Goal: Task Accomplishment & Management: Complete application form

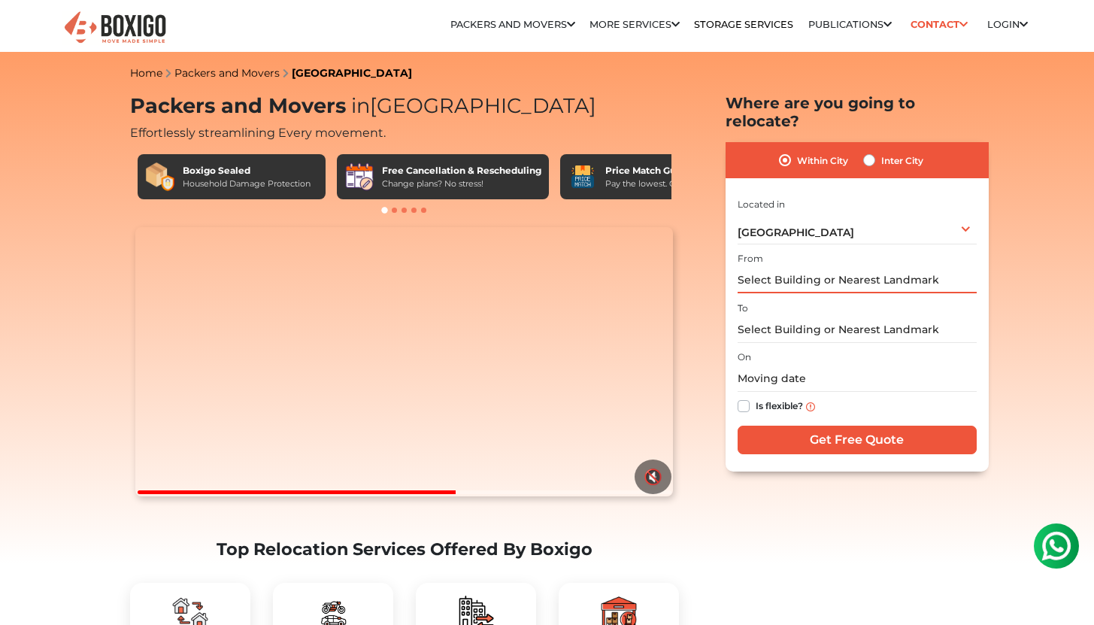
click at [852, 267] on input "text" at bounding box center [856, 280] width 239 height 26
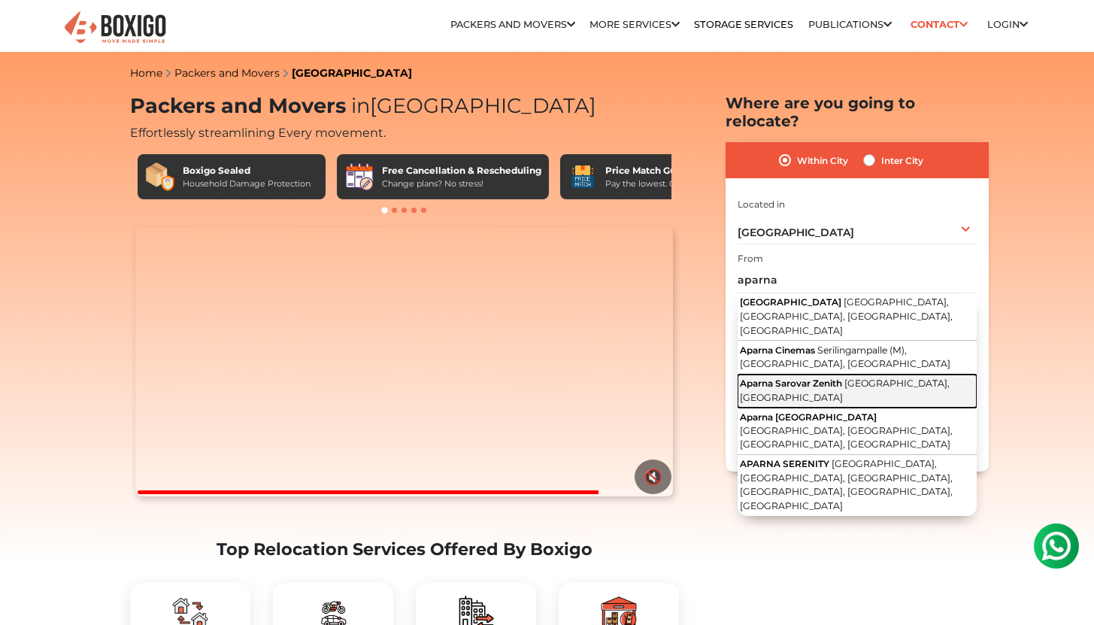
click at [824, 374] on button "Aparna Sarovar Zenith [GEOGRAPHIC_DATA], [GEOGRAPHIC_DATA]" at bounding box center [856, 391] width 239 height 34
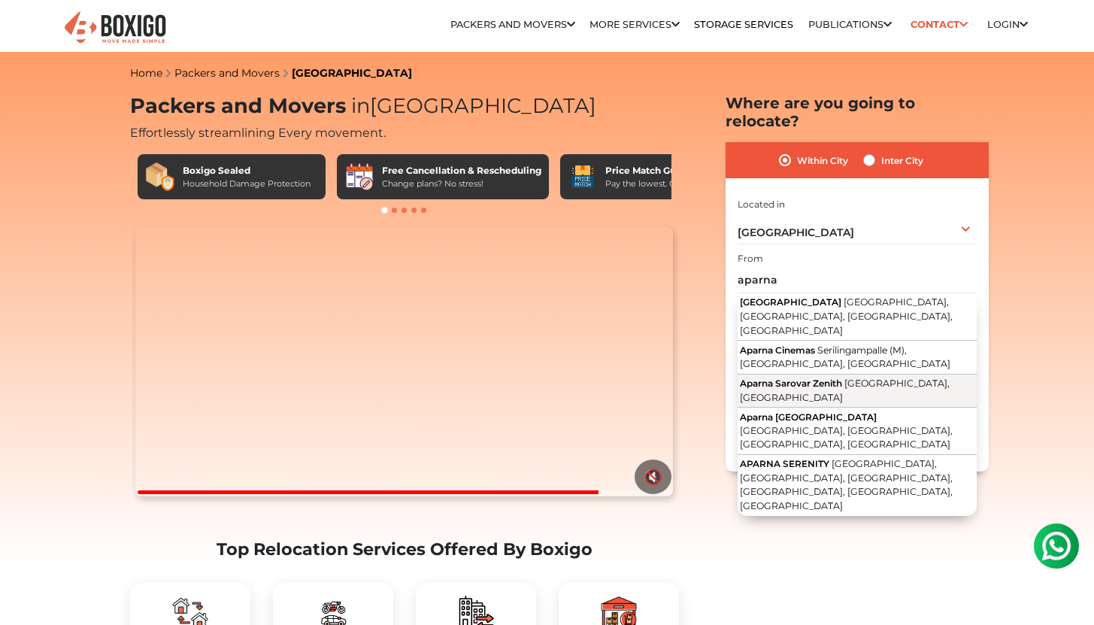
type input "Aparna Sarovar Zenith, [GEOGRAPHIC_DATA], [GEOGRAPHIC_DATA]"
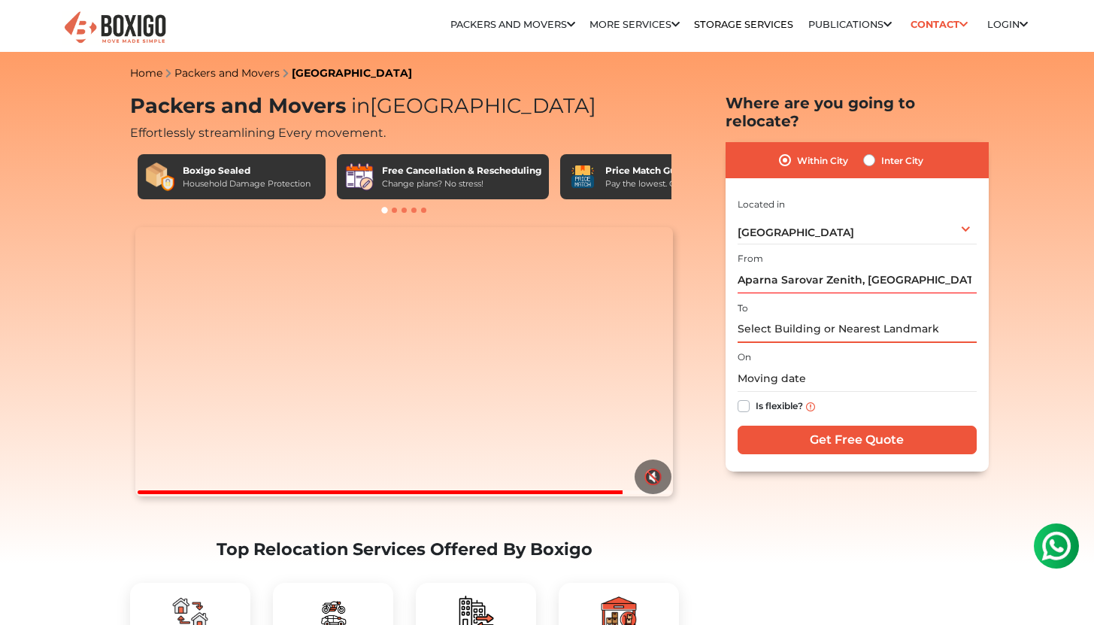
click at [819, 317] on input "text" at bounding box center [856, 329] width 239 height 26
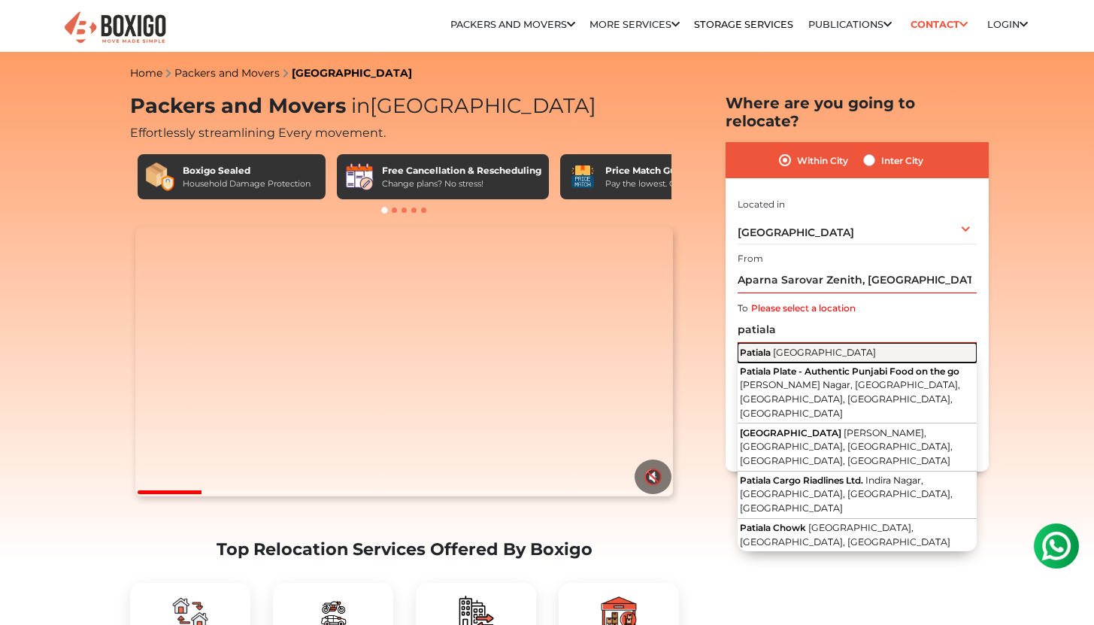
click at [824, 343] on button "Patiala [GEOGRAPHIC_DATA]" at bounding box center [856, 353] width 239 height 20
type input "[GEOGRAPHIC_DATA], [GEOGRAPHIC_DATA]"
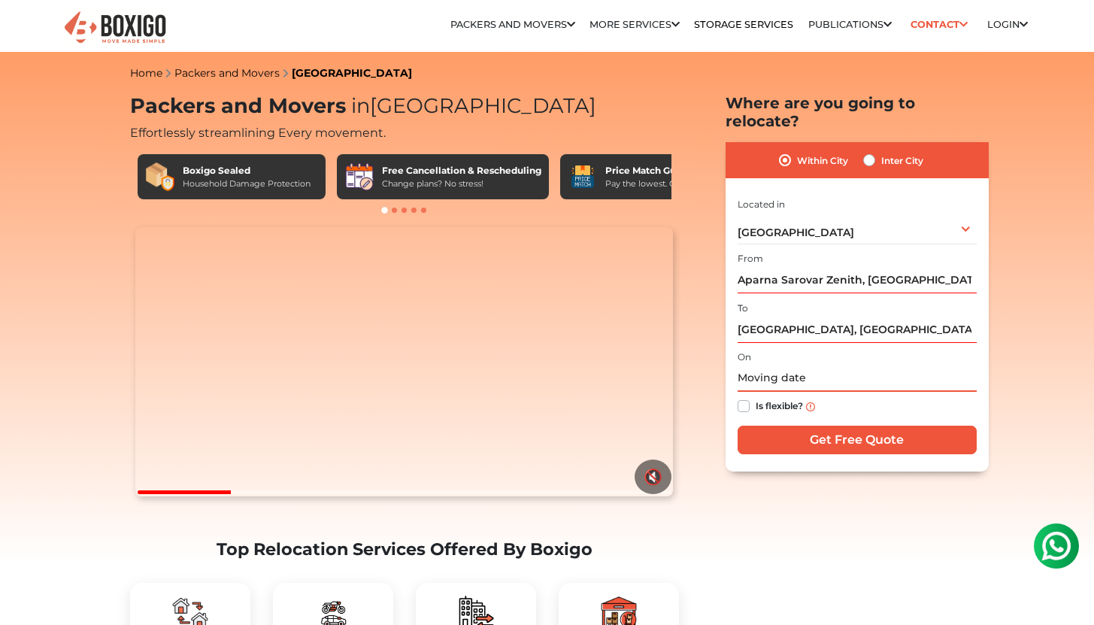
click at [787, 365] on input "text" at bounding box center [856, 378] width 239 height 26
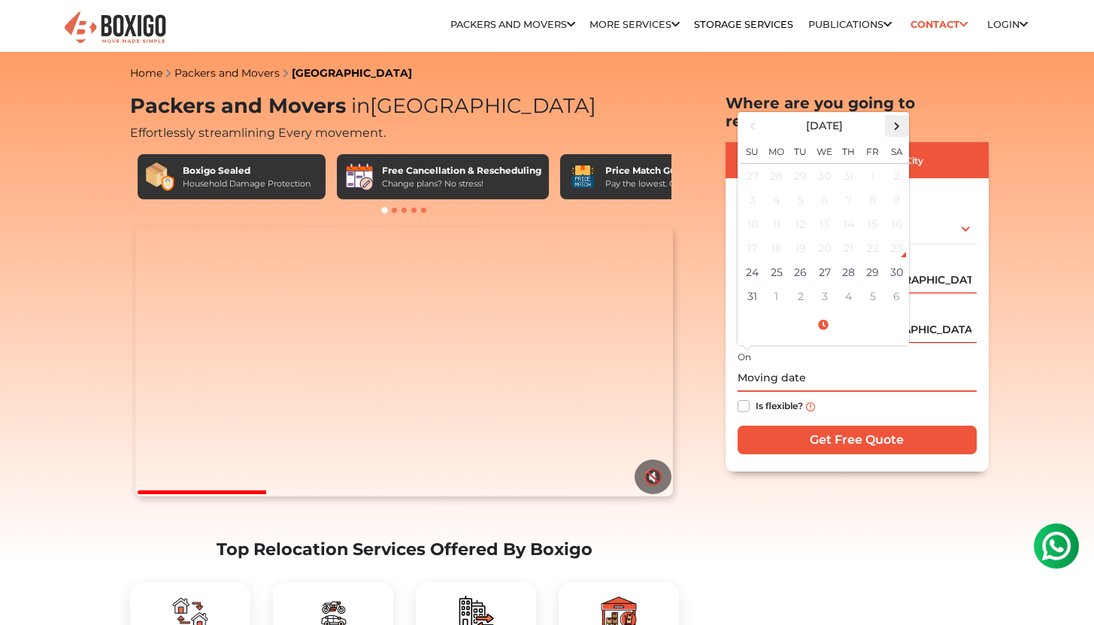
click at [899, 116] on span at bounding box center [896, 126] width 20 height 20
click at [877, 188] on td "10" at bounding box center [873, 200] width 24 height 24
click at [879, 166] on td "3" at bounding box center [873, 175] width 24 height 25
type input "[DATE] 12:00 AM"
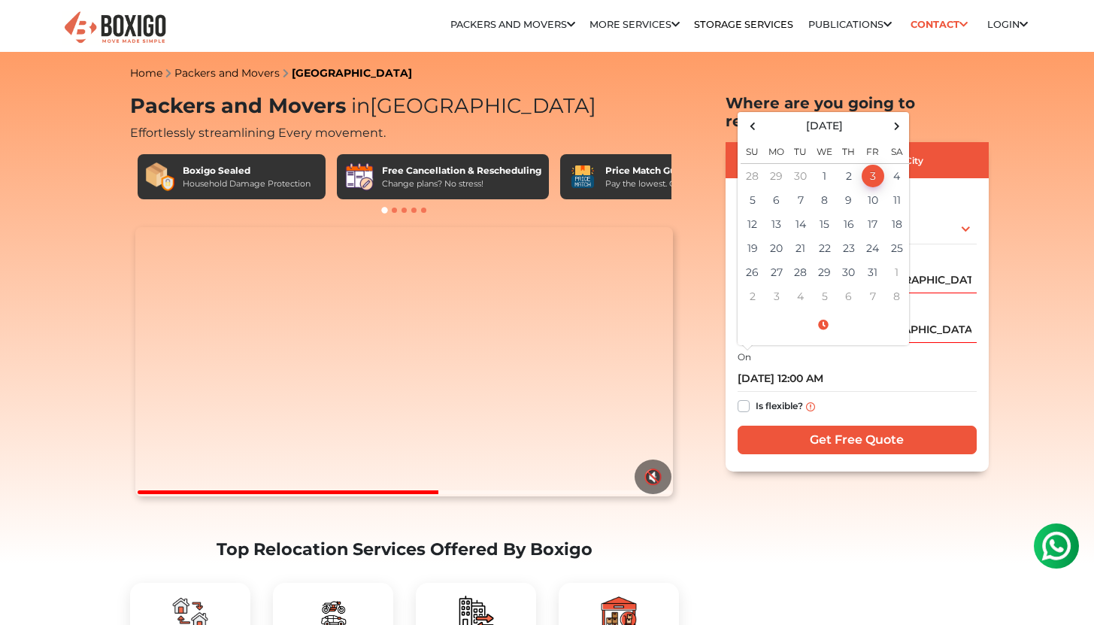
click at [960, 399] on div "Is flexible?" at bounding box center [856, 406] width 239 height 29
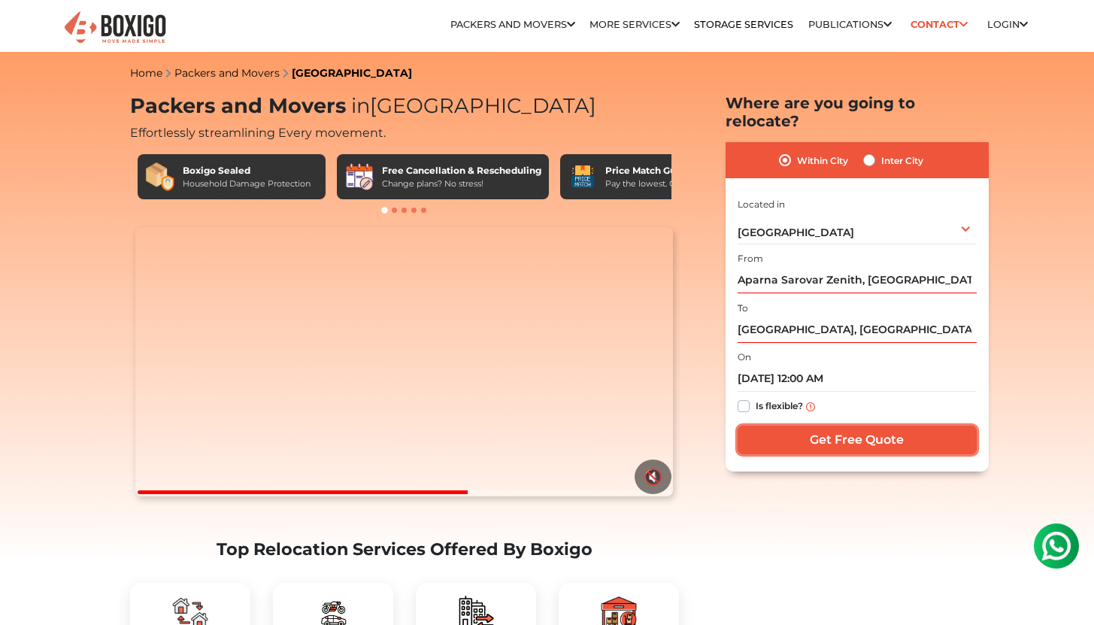
click at [854, 425] on input "Get Free Quote" at bounding box center [856, 439] width 239 height 29
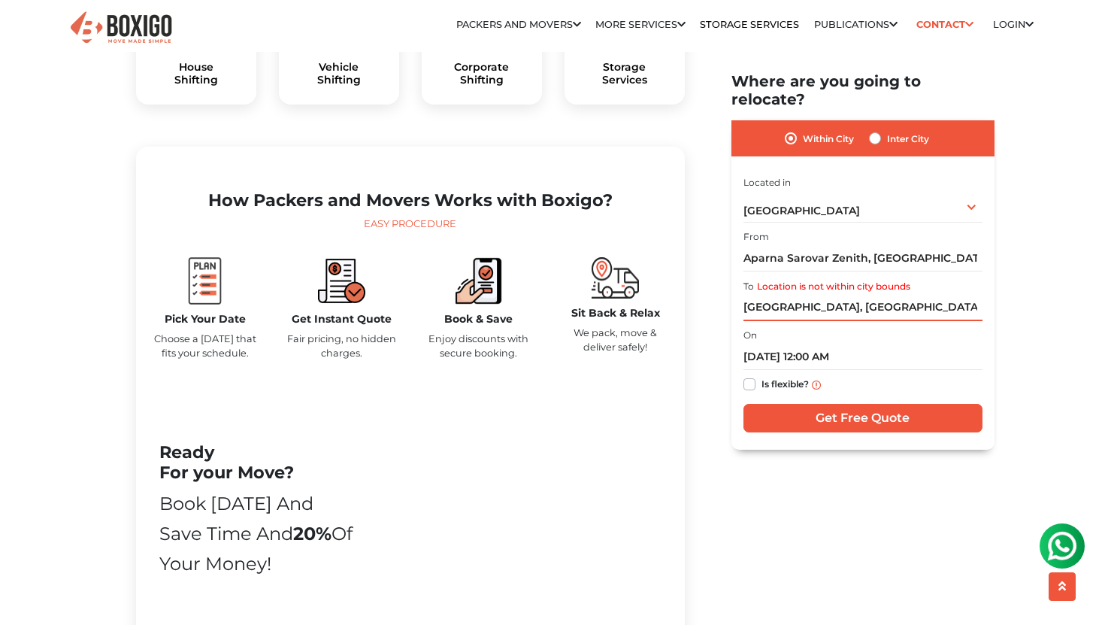
scroll to position [646, 0]
